Goal: Check status: Check status

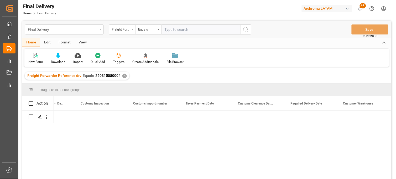
scroll to position [0, 820]
click at [151, 115] on div "Press SPACE to select this row." at bounding box center [153, 117] width 53 height 12
click at [97, 117] on div "Press SPACE to select this row." at bounding box center [100, 117] width 53 height 12
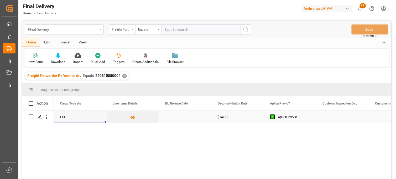
scroll to position [0, 473]
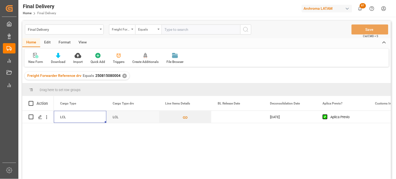
click at [118, 77] on span "250815080004" at bounding box center [107, 75] width 25 height 4
drag, startPoint x: 119, startPoint y: 77, endPoint x: 100, endPoint y: 76, distance: 18.7
click at [100, 76] on span "250815080004" at bounding box center [107, 75] width 25 height 4
drag, startPoint x: 100, startPoint y: 76, endPoint x: 95, endPoint y: 76, distance: 4.8
click at [98, 76] on span "250815080004" at bounding box center [107, 75] width 25 height 4
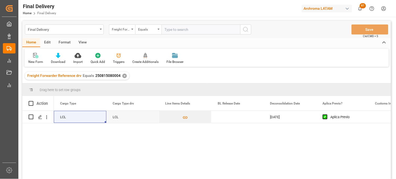
click at [95, 76] on span "250815080004" at bounding box center [107, 75] width 25 height 4
drag, startPoint x: 95, startPoint y: 75, endPoint x: 119, endPoint y: 77, distance: 24.2
click at [119, 77] on span "250815080004" at bounding box center [107, 75] width 25 height 4
copy span "250815080004"
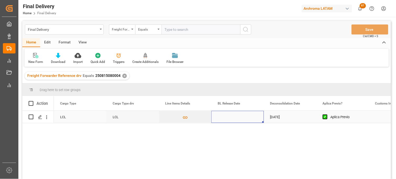
click at [228, 117] on div "Press SPACE to select this row." at bounding box center [237, 117] width 53 height 12
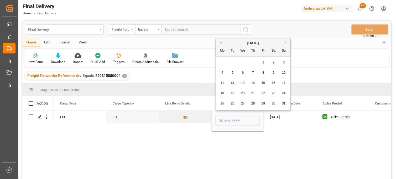
click at [233, 83] on span "12" at bounding box center [232, 83] width 3 height 4
type input "[DATE]"
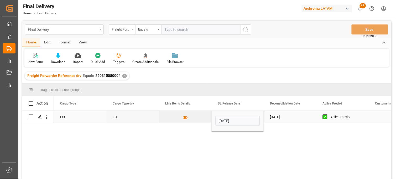
click at [276, 119] on div "[DATE]" at bounding box center [290, 117] width 53 height 12
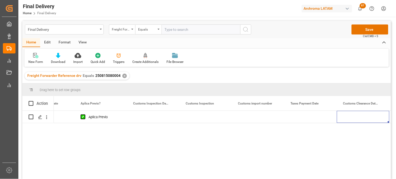
scroll to position [0, 768]
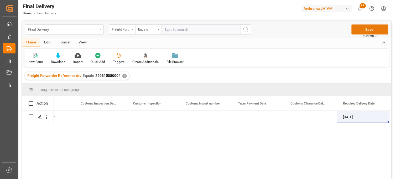
click at [368, 29] on button "Save" at bounding box center [370, 29] width 37 height 10
click at [122, 75] on div "✕" at bounding box center [124, 76] width 4 height 4
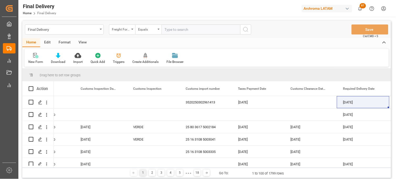
click at [171, 29] on input "text" at bounding box center [201, 29] width 79 height 10
paste input "250806900409"
type input "250806900409"
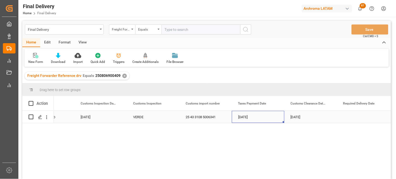
click at [254, 120] on div "[DATE]" at bounding box center [258, 117] width 53 height 12
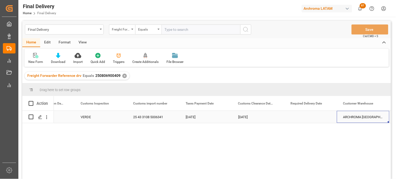
scroll to position [0, 873]
click at [250, 116] on div "Press SPACE to select this row." at bounding box center [258, 117] width 53 height 12
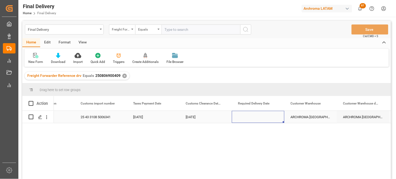
click at [250, 116] on div "Press SPACE to select this row." at bounding box center [258, 117] width 53 height 12
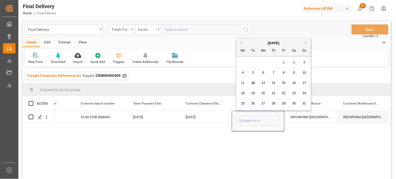
click at [273, 73] on span "7" at bounding box center [274, 73] width 2 height 4
type input "[DATE]"
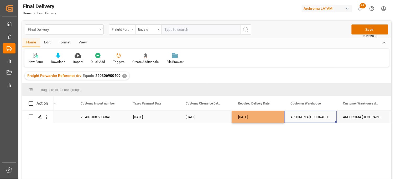
click at [302, 117] on div "ARCHROMA [GEOGRAPHIC_DATA] S DE RL DE CV ([GEOGRAPHIC_DATA][PERSON_NAME])" at bounding box center [311, 117] width 53 height 12
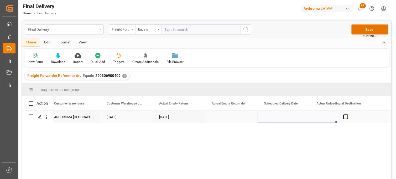
scroll to position [0, 1162]
click at [283, 117] on div "Press SPACE to select this row." at bounding box center [297, 117] width 79 height 12
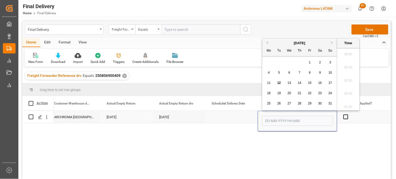
scroll to position [974, 0]
click at [298, 73] on div "7" at bounding box center [300, 73] width 7 height 6
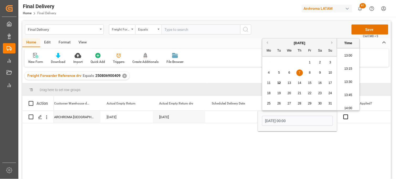
scroll to position [711, 0]
click at [348, 84] on li "14:00" at bounding box center [348, 79] width 22 height 13
type input "07-08-2025 14:00"
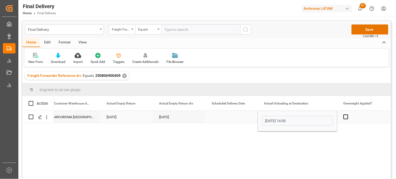
click at [360, 119] on div "Press SPACE to select this row." at bounding box center [363, 117] width 53 height 12
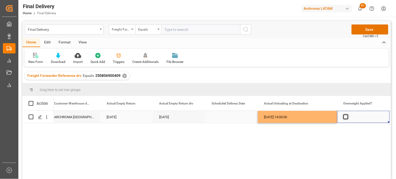
click at [345, 117] on span "Press SPACE to select this row." at bounding box center [346, 116] width 5 height 5
click at [348, 114] on input "Press SPACE to select this row." at bounding box center [348, 114] width 0 height 0
click at [345, 117] on span "Press SPACE to select this row." at bounding box center [346, 116] width 5 height 5
click at [348, 114] on input "Press SPACE to select this row." at bounding box center [348, 114] width 0 height 0
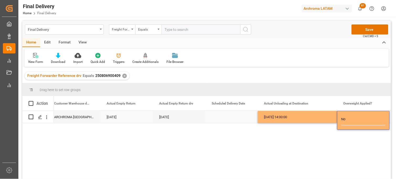
click at [310, 117] on div "07-08-2025 14:00:00" at bounding box center [297, 117] width 79 height 12
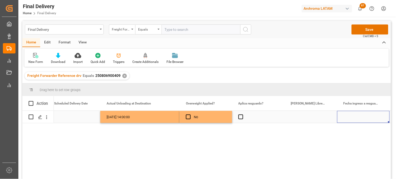
scroll to position [0, 1372]
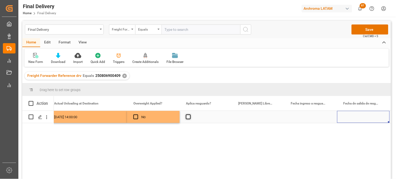
click at [190, 117] on span "Press SPACE to select this row." at bounding box center [188, 116] width 5 height 5
click at [190, 114] on input "Press SPACE to select this row." at bounding box center [190, 114] width 0 height 0
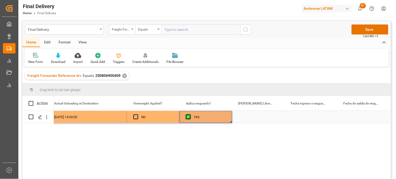
click at [190, 117] on span "Press SPACE to select this row." at bounding box center [188, 116] width 5 height 5
click at [190, 114] on input "Press SPACE to select this row." at bounding box center [190, 114] width 0 height 0
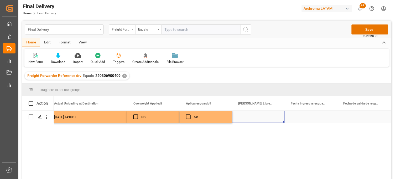
click at [258, 114] on div "Press SPACE to select this row." at bounding box center [258, 117] width 53 height 12
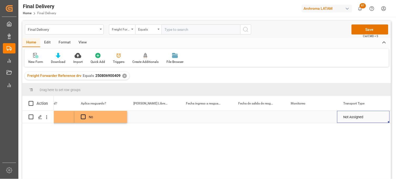
scroll to position [0, 1530]
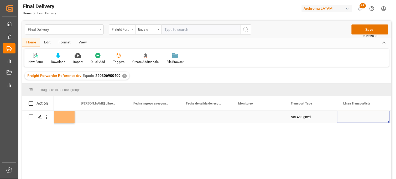
click at [239, 117] on div "Press SPACE to select this row." at bounding box center [258, 117] width 53 height 12
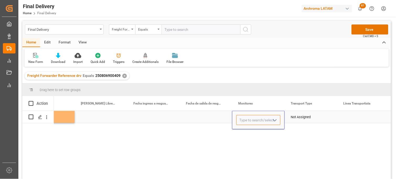
click at [244, 117] on input "Press SPACE to select this row." at bounding box center [258, 120] width 44 height 10
click at [256, 132] on div "Adrian Monroy" at bounding box center [259, 135] width 44 height 18
type input "Adrian Monroy"
click at [300, 117] on div "Not Assigned" at bounding box center [311, 117] width 40 height 12
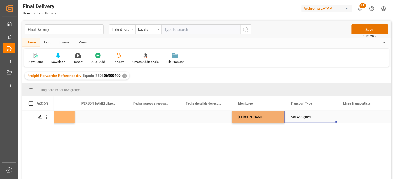
click at [300, 117] on div "Not Assigned" at bounding box center [311, 117] width 40 height 12
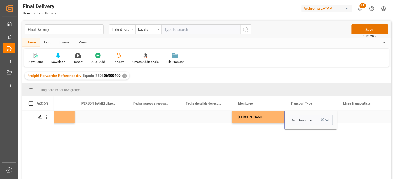
click at [322, 119] on icon "Press SPACE to select this row." at bounding box center [323, 120] width 6 height 6
click at [311, 120] on input "Press SPACE to select this row." at bounding box center [311, 120] width 44 height 10
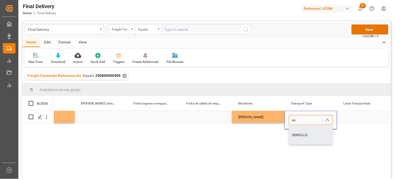
drag, startPoint x: 311, startPoint y: 131, endPoint x: 337, endPoint y: 122, distance: 27.0
click at [311, 131] on div "SENCILLO" at bounding box center [311, 135] width 44 height 18
type input "SENCILLO"
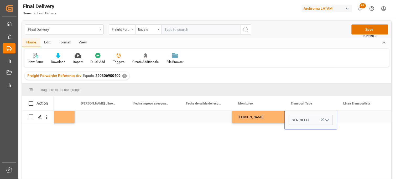
click at [351, 117] on div "Press SPACE to select this row." at bounding box center [363, 117] width 53 height 12
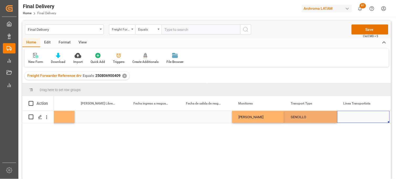
click at [351, 117] on div "Press SPACE to select this row." at bounding box center [363, 117] width 53 height 12
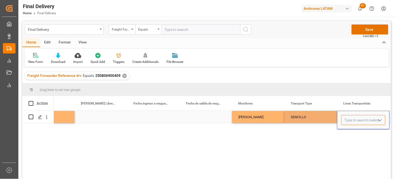
click at [351, 117] on input "Press SPACE to select this row." at bounding box center [364, 120] width 44 height 10
click at [350, 119] on input "Press SPACE to select this row." at bounding box center [364, 120] width 44 height 10
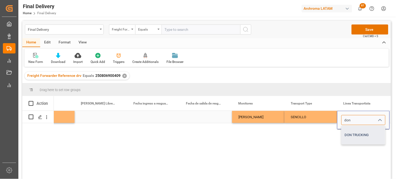
click at [351, 130] on div "DON TRUCKING" at bounding box center [364, 135] width 44 height 18
type input "DON TRUCKING"
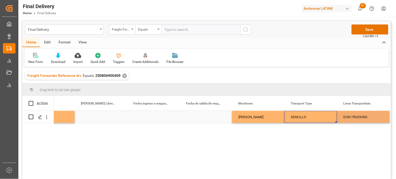
click at [309, 117] on div "SENCILLO" at bounding box center [311, 117] width 40 height 12
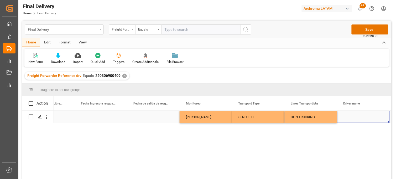
scroll to position [0, 1635]
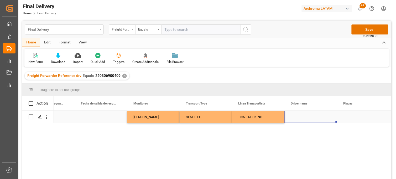
click at [296, 117] on div "Press SPACE to select this row." at bounding box center [311, 117] width 53 height 12
click at [296, 117] on input "Press SPACE to select this row." at bounding box center [311, 120] width 44 height 10
paste input "ALFREDO HERNANDEZ VEL"
type input "ALFREDO HERNANDEZ VELA"
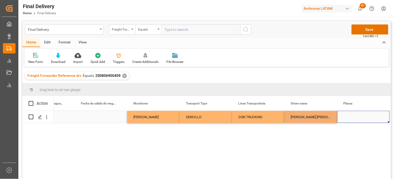
click at [345, 117] on div "Press SPACE to select this row." at bounding box center [363, 117] width 53 height 12
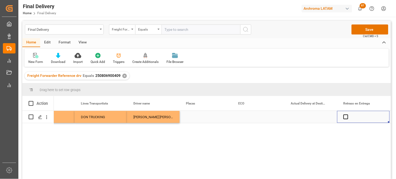
click at [250, 117] on div "Press SPACE to select this row." at bounding box center [258, 117] width 53 height 12
type input "ECO 58"
click at [218, 118] on div "Press SPACE to select this row." at bounding box center [206, 117] width 53 height 12
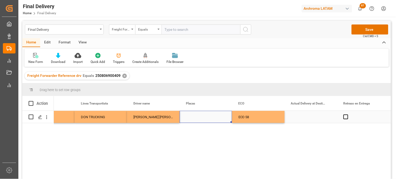
click at [207, 117] on div "Press SPACE to select this row." at bounding box center [206, 117] width 53 height 12
click at [207, 117] on input "Press SPACE to select this row." at bounding box center [206, 120] width 44 height 10
paste input "59AK4A"
type input "59AK4A"
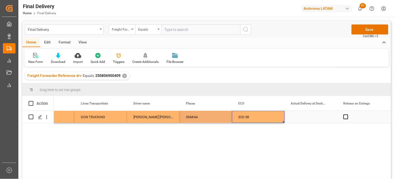
click at [254, 117] on div "ECO 58" at bounding box center [258, 117] width 53 height 12
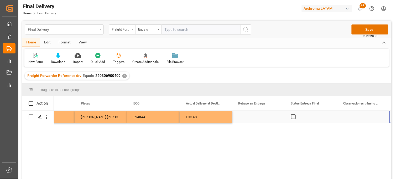
scroll to position [0, 1898]
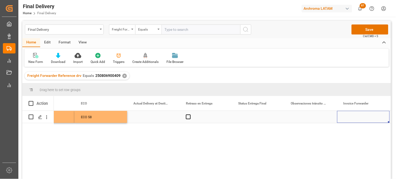
click at [148, 117] on div "Press SPACE to select this row." at bounding box center [153, 117] width 53 height 12
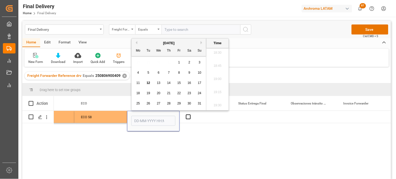
click at [167, 72] on div "7" at bounding box center [169, 73] width 7 height 6
click at [221, 80] on li "09:30" at bounding box center [218, 76] width 22 height 13
type input "07-08-2025 09:30"
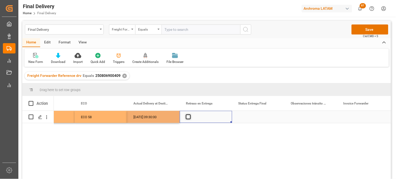
click at [189, 119] on span "Press SPACE to select this row." at bounding box center [188, 116] width 5 height 5
click at [190, 114] on input "Press SPACE to select this row." at bounding box center [190, 114] width 0 height 0
click at [189, 119] on span "Press SPACE to select this row." at bounding box center [188, 116] width 5 height 5
click at [190, 114] on input "Press SPACE to select this row." at bounding box center [190, 114] width 0 height 0
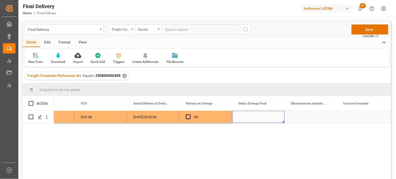
click at [249, 117] on div "Press SPACE to select this row." at bounding box center [258, 117] width 53 height 12
click at [249, 117] on input "Press SPACE to select this row." at bounding box center [258, 120] width 44 height 10
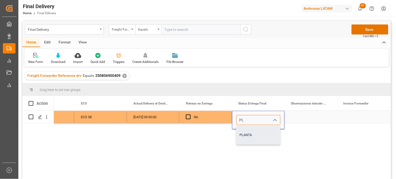
click at [247, 133] on div "PLANTA" at bounding box center [259, 135] width 44 height 18
type input "PLANTA"
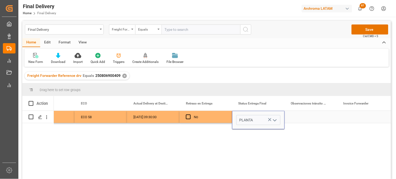
click at [302, 118] on div "Press SPACE to select this row." at bounding box center [311, 117] width 53 height 12
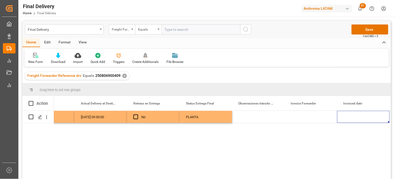
scroll to position [0, 2055]
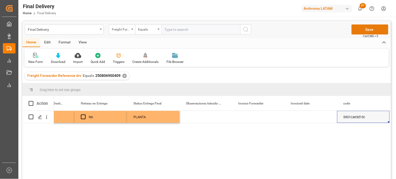
click at [358, 30] on button "Save" at bounding box center [370, 29] width 37 height 10
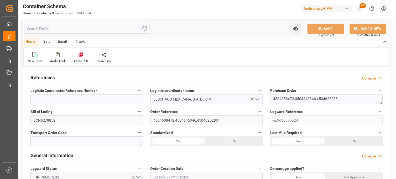
type input "10"
type input "7"
type input "0"
type input "3"
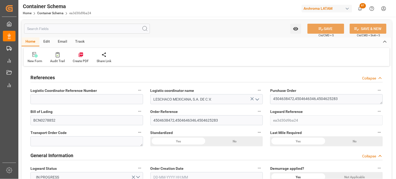
type input "74"
type input "4370"
type input "4576.44"
type input "Hapag [PERSON_NAME]"
type input "Hapag [PERSON_NAME] Aktiengesellschaft"
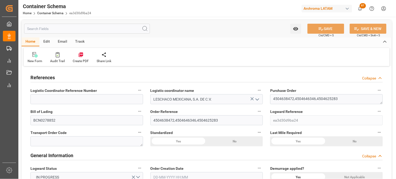
type input "ESBCN"
type input "MXVER"
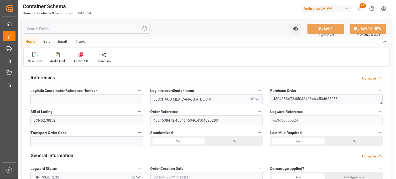
type input "9295957"
type input "0"
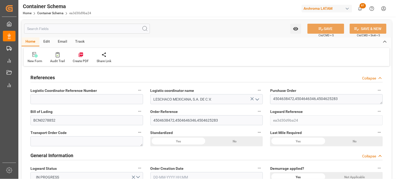
type input "0"
type input "[DATE] 14:30"
type input "[DATE]"
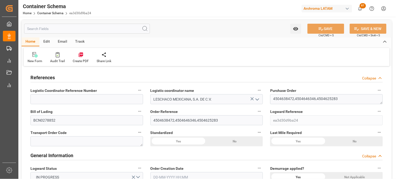
type input "[DATE]"
type input "[DATE] 20:56"
type input "[DATE] 20:49"
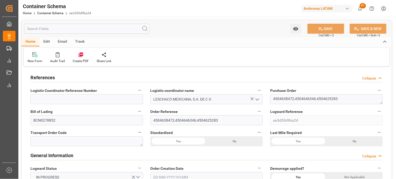
type input "[DATE]"
click at [51, 14] on link "Container Schema" at bounding box center [50, 13] width 26 height 4
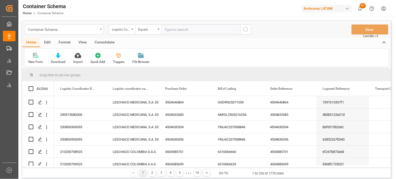
click at [100, 29] on icon "open menu" at bounding box center [101, 29] width 2 height 1
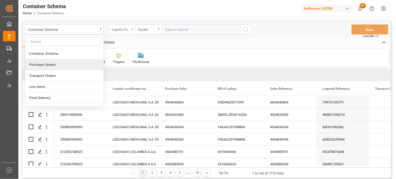
click at [49, 66] on div "Purchase Orders" at bounding box center [64, 64] width 78 height 11
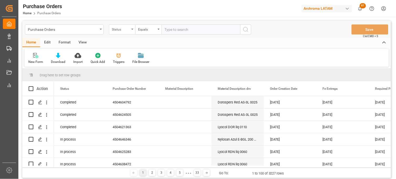
click at [130, 31] on div "Status" at bounding box center [121, 29] width 18 height 6
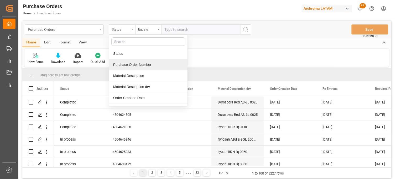
click at [125, 64] on div "Purchase Order Number" at bounding box center [148, 64] width 78 height 11
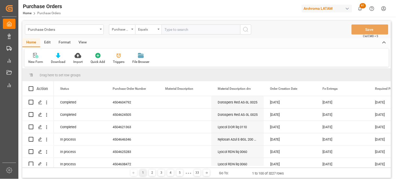
click at [171, 32] on input "text" at bounding box center [201, 29] width 79 height 10
paste input "4504642838"
type input "4504642838"
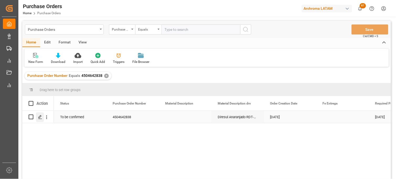
click at [41, 117] on icon "Press SPACE to select this row." at bounding box center [40, 117] width 4 height 4
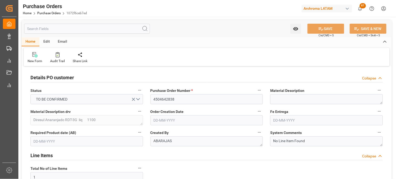
type input "[DATE]"
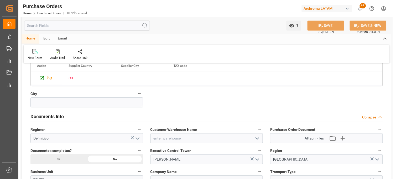
scroll to position [492, 0]
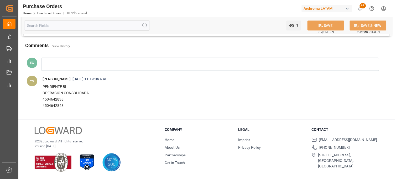
click at [50, 103] on p "4504642843" at bounding box center [205, 105] width 325 height 6
copy p "4504642843"
click at [50, 14] on link "Purchase Orders" at bounding box center [48, 13] width 23 height 4
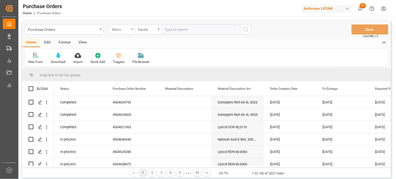
click at [118, 28] on div "Status" at bounding box center [121, 29] width 18 height 6
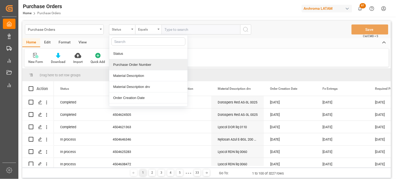
click at [123, 64] on div "Purchase Order Number" at bounding box center [148, 64] width 78 height 11
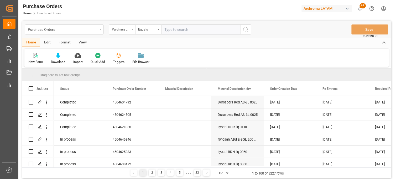
click at [168, 31] on input "text" at bounding box center [201, 29] width 79 height 10
paste input "4504642843"
type input "4504642843"
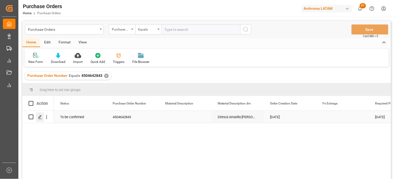
click at [40, 116] on polygon "Press SPACE to select this row." at bounding box center [40, 116] width 3 height 3
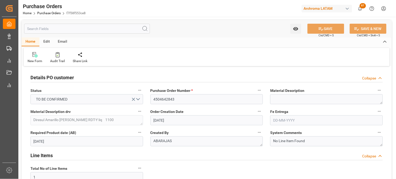
click at [266, 145] on div "Created By [PERSON_NAME]" at bounding box center [207, 137] width 120 height 21
